Goal: Information Seeking & Learning: Understand process/instructions

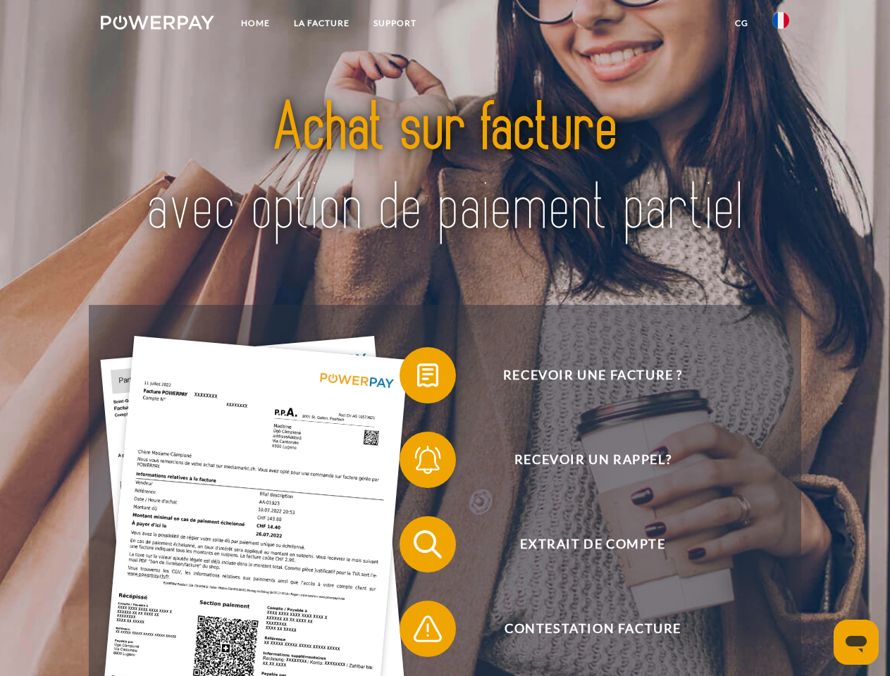
click at [157, 25] on img at bounding box center [157, 22] width 113 height 14
click at [780, 25] on img at bounding box center [780, 20] width 17 height 17
click at [741, 23] on link "CG" at bounding box center [741, 23] width 37 height 25
click at [417, 378] on span at bounding box center [406, 375] width 70 height 70
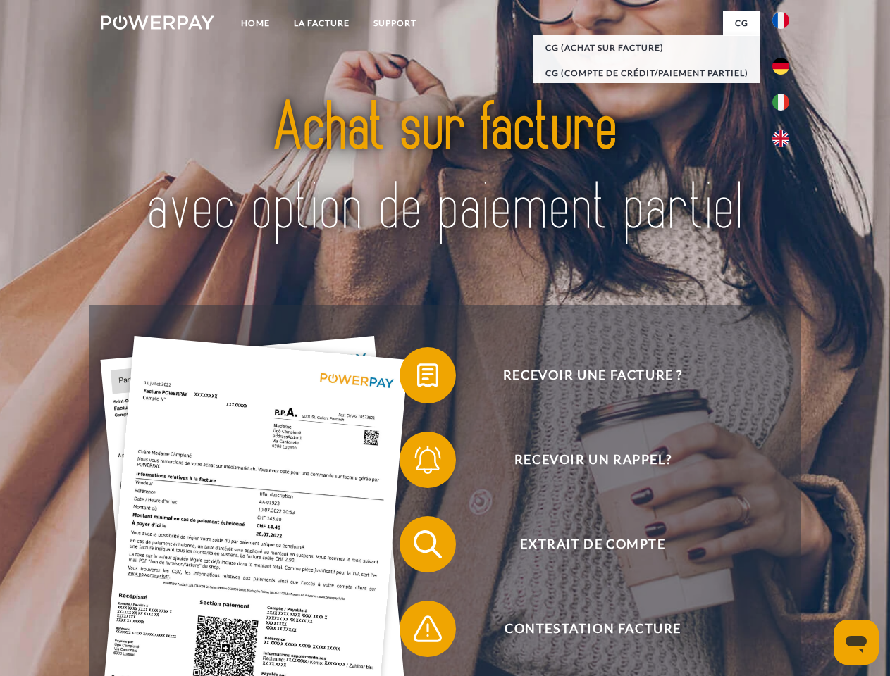
click at [417, 463] on span at bounding box center [406, 460] width 70 height 70
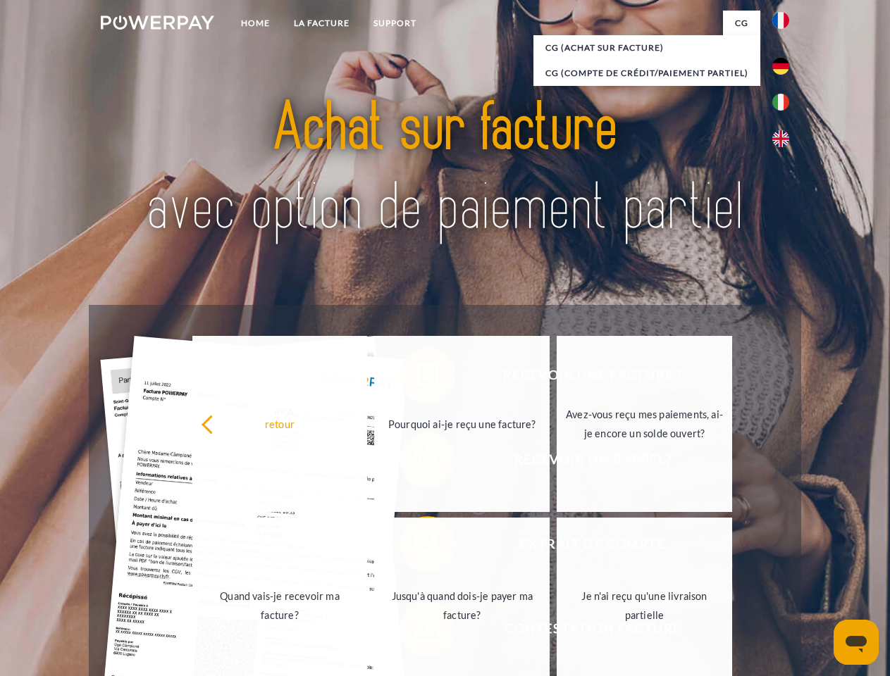
click at [417, 547] on link "Jusqu'à quand dois-je payer ma facture?" at bounding box center [461, 606] width 175 height 176
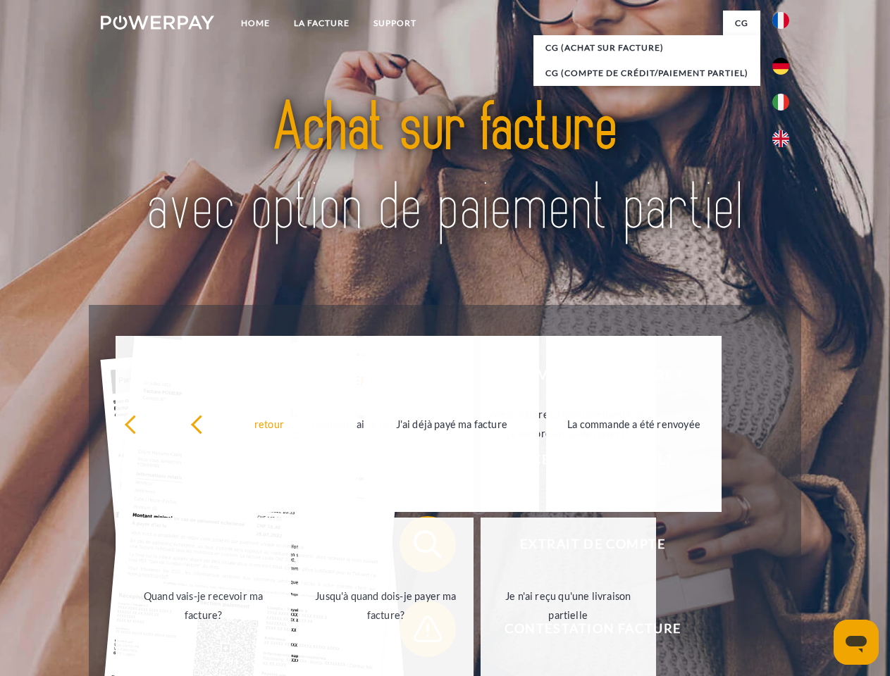
click at [417, 632] on span at bounding box center [406, 629] width 70 height 70
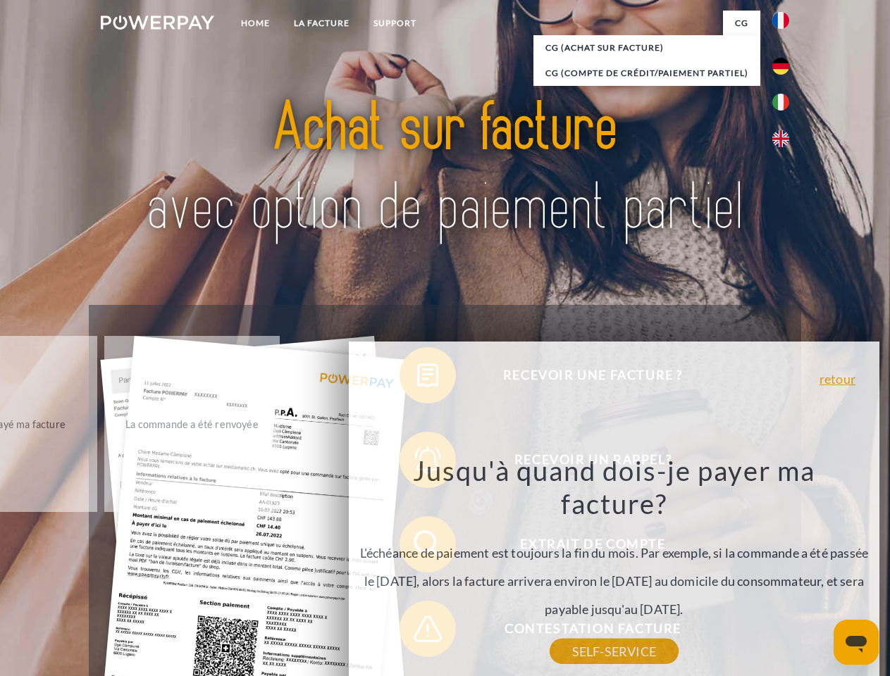
click at [856, 642] on icon "Ouvrir la fenêtre de messagerie" at bounding box center [855, 644] width 21 height 17
